Goal: Task Accomplishment & Management: Manage account settings

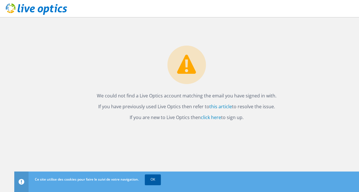
click at [157, 181] on link "OK" at bounding box center [153, 180] width 16 height 10
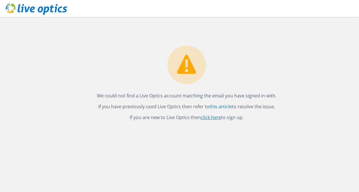
drag, startPoint x: 188, startPoint y: 83, endPoint x: 213, endPoint y: 116, distance: 41.3
click at [189, 83] on circle at bounding box center [186, 65] width 39 height 39
click at [215, 108] on link "this article" at bounding box center [220, 107] width 23 height 6
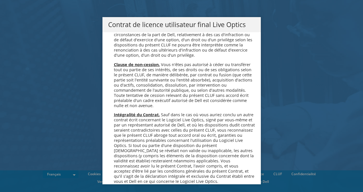
scroll to position [2523, 0]
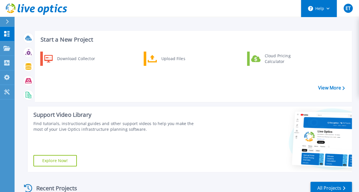
click at [323, 9] on button "Help" at bounding box center [319, 8] width 36 height 17
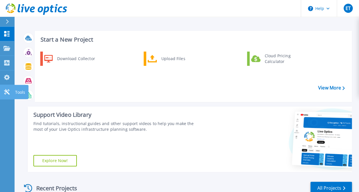
click at [8, 91] on icon at bounding box center [6, 91] width 7 height 5
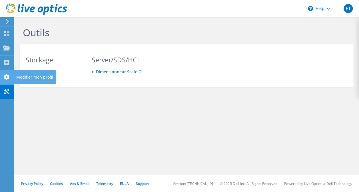
click at [6, 79] on icon at bounding box center [6, 76] width 7 height 5
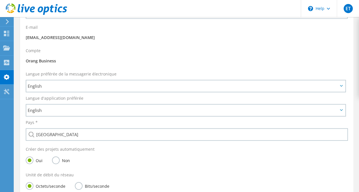
scroll to position [143, 0]
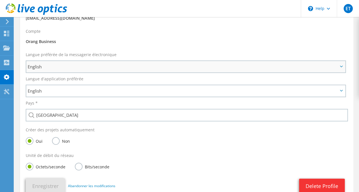
click at [51, 67] on span "English" at bounding box center [183, 66] width 310 height 7
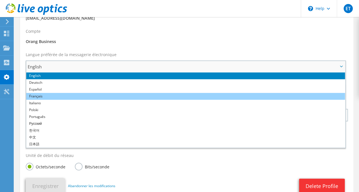
click at [42, 97] on li "Français" at bounding box center [185, 96] width 318 height 7
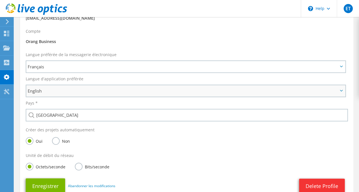
click at [42, 92] on span "English" at bounding box center [183, 91] width 310 height 7
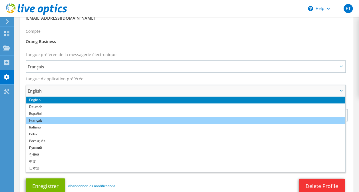
click at [44, 121] on li "Français" at bounding box center [185, 120] width 318 height 7
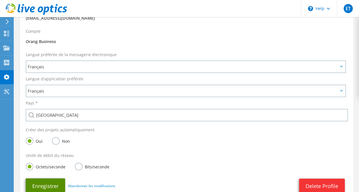
click at [53, 186] on button "Enregistrer" at bounding box center [45, 186] width 39 height 15
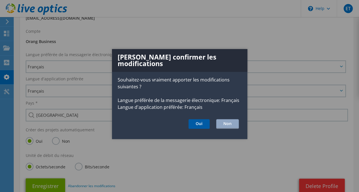
click at [202, 122] on button "Oui" at bounding box center [198, 124] width 21 height 10
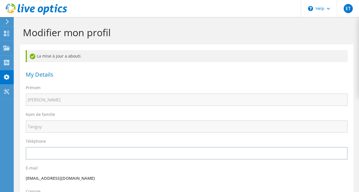
click at [9, 23] on icon at bounding box center [7, 21] width 4 height 5
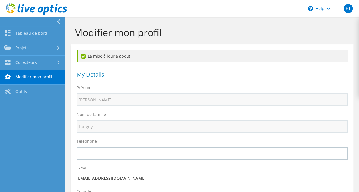
click at [56, 22] on div at bounding box center [31, 21] width 65 height 9
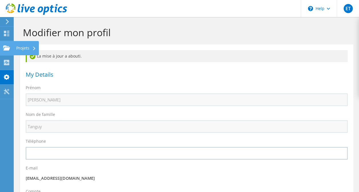
click at [7, 50] on use at bounding box center [6, 47] width 7 height 5
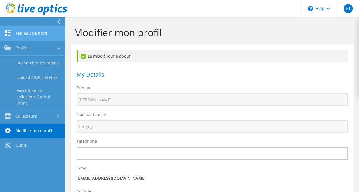
click at [18, 34] on link "Tableau de bord" at bounding box center [32, 34] width 65 height 15
